Goal: Ask a question

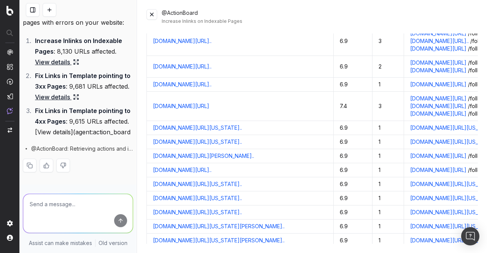
scroll to position [8412, 0]
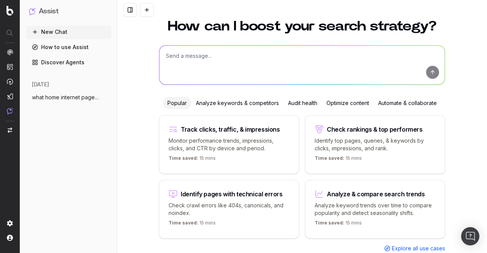
scroll to position [21, 0]
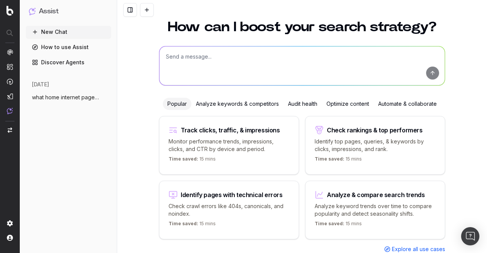
click at [369, 211] on p "Analyze keyword trends over time to compare popularity and detect seasonality s…" at bounding box center [375, 210] width 121 height 15
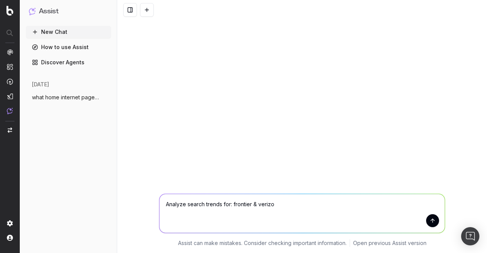
type textarea "Analyze search trends for: frontier & verizon"
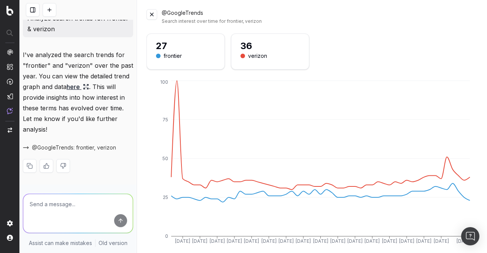
click at [155, 16] on button at bounding box center [152, 14] width 11 height 11
